Goal: Information Seeking & Learning: Find specific fact

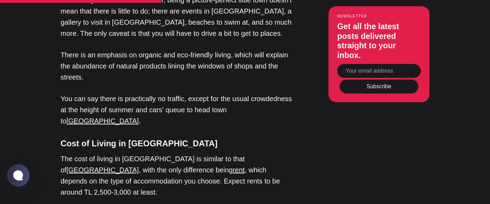
scroll to position [920, 0]
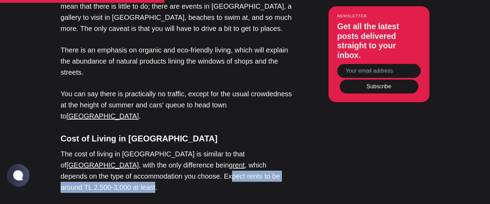
drag, startPoint x: 69, startPoint y: 122, endPoint x: 209, endPoint y: 125, distance: 140.8
click at [209, 149] on p "The cost of living in [GEOGRAPHIC_DATA] is similar to that of [GEOGRAPHIC_DATA]…" at bounding box center [177, 171] width 233 height 45
click at [200, 149] on p "The cost of living in [GEOGRAPHIC_DATA] is similar to that of [GEOGRAPHIC_DATA]…" at bounding box center [177, 171] width 233 height 45
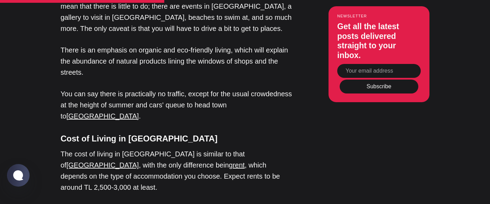
click at [161, 149] on p "The cost of living in [GEOGRAPHIC_DATA] is similar to that of [GEOGRAPHIC_DATA]…" at bounding box center [177, 171] width 233 height 45
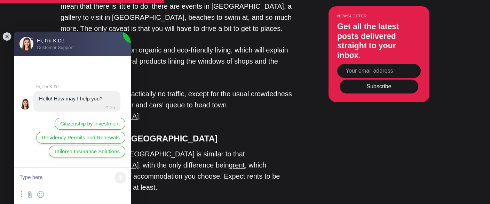
click at [184, 149] on p "The cost of living in [GEOGRAPHIC_DATA] is similar to that of [GEOGRAPHIC_DATA]…" at bounding box center [177, 171] width 233 height 45
click at [8, 36] on jdiv at bounding box center [7, 37] width 10 height 10
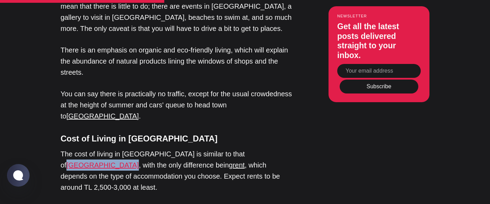
copy link "[GEOGRAPHIC_DATA]"
drag, startPoint x: 218, startPoint y: 99, endPoint x: 194, endPoint y: 98, distance: 23.7
click at [194, 149] on p "The cost of living in [GEOGRAPHIC_DATA] is similar to that of [GEOGRAPHIC_DATA]…" at bounding box center [177, 171] width 233 height 45
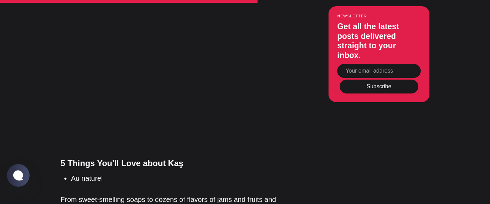
scroll to position [1177, 0]
